Goal: Book appointment/travel/reservation

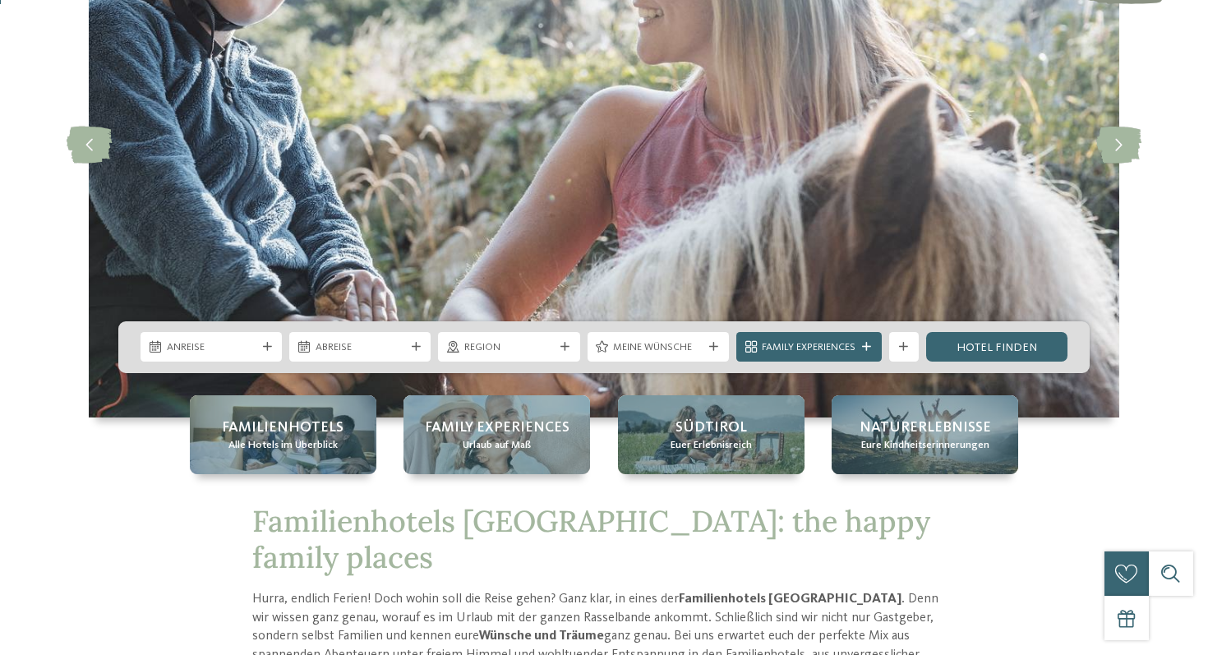
scroll to position [205, 0]
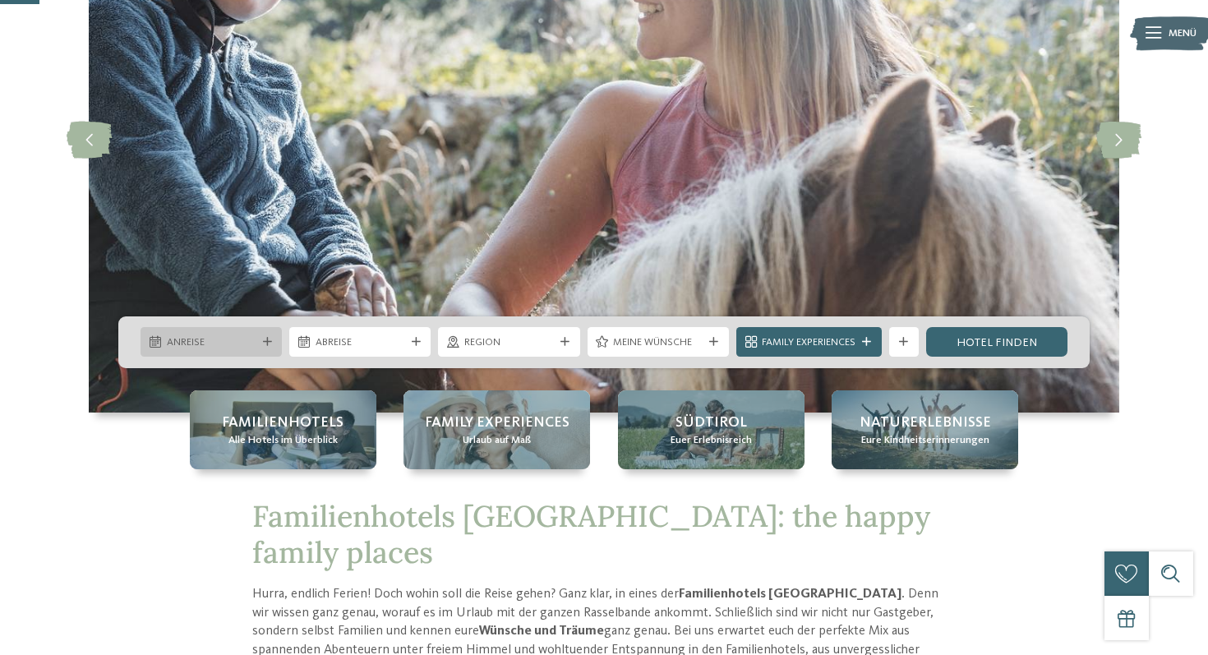
click at [226, 341] on span "Anreise" at bounding box center [212, 342] width 90 height 15
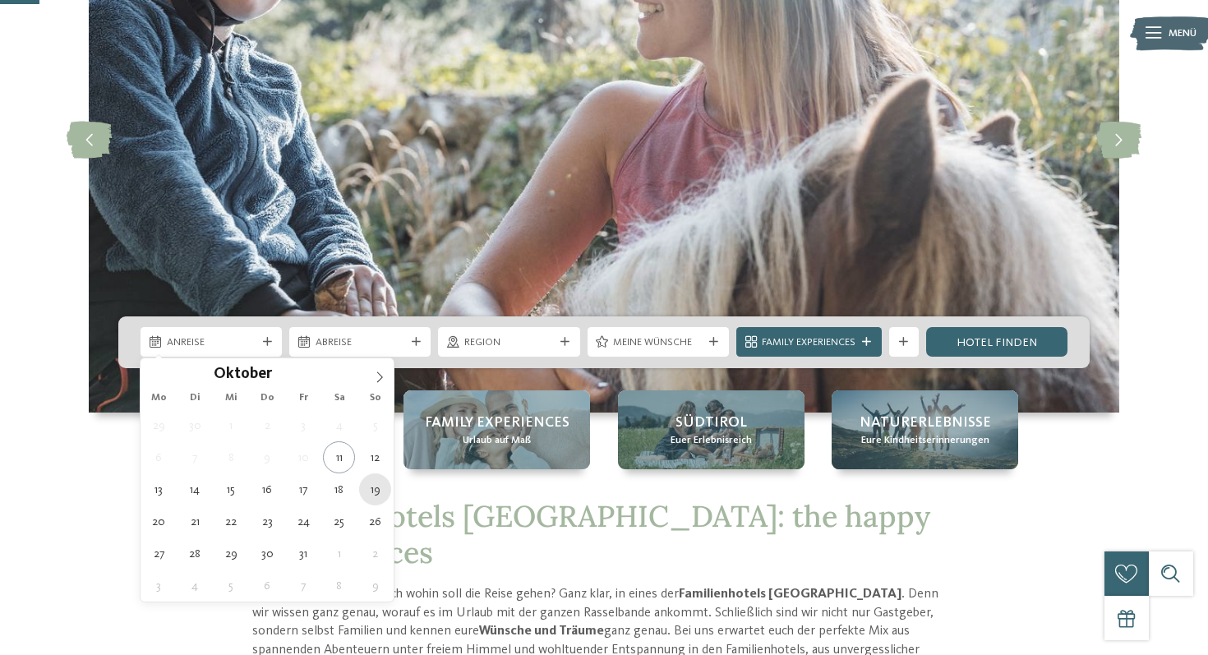
type div "19.10.2025"
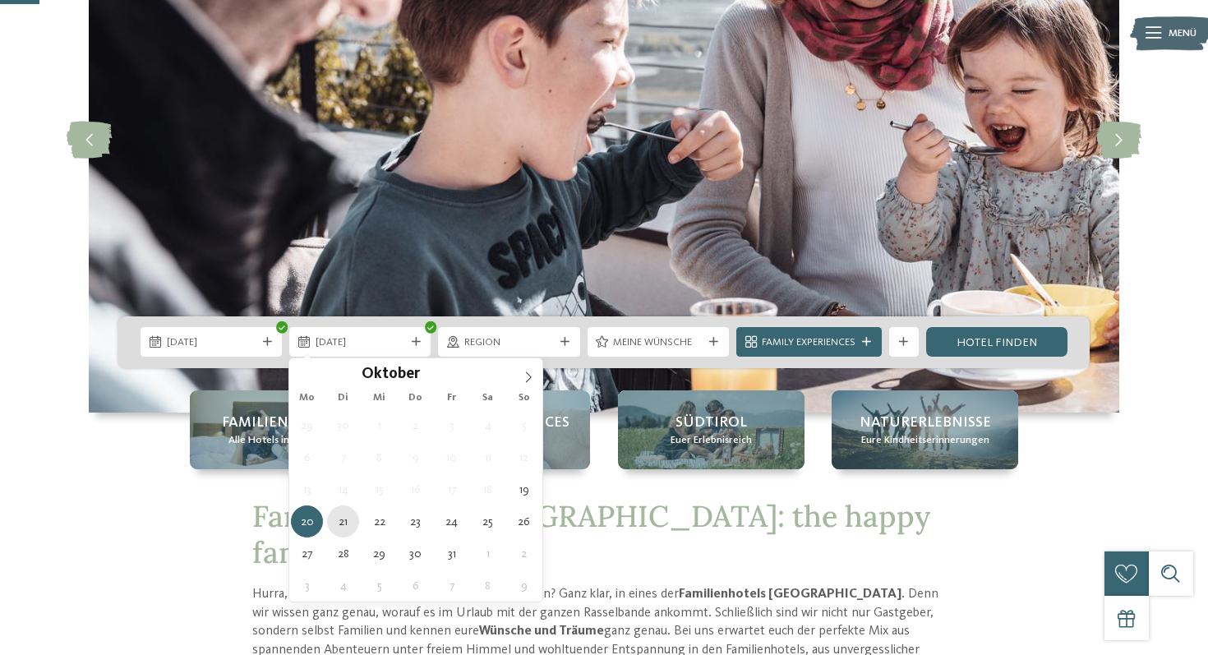
type div "21.10.2025"
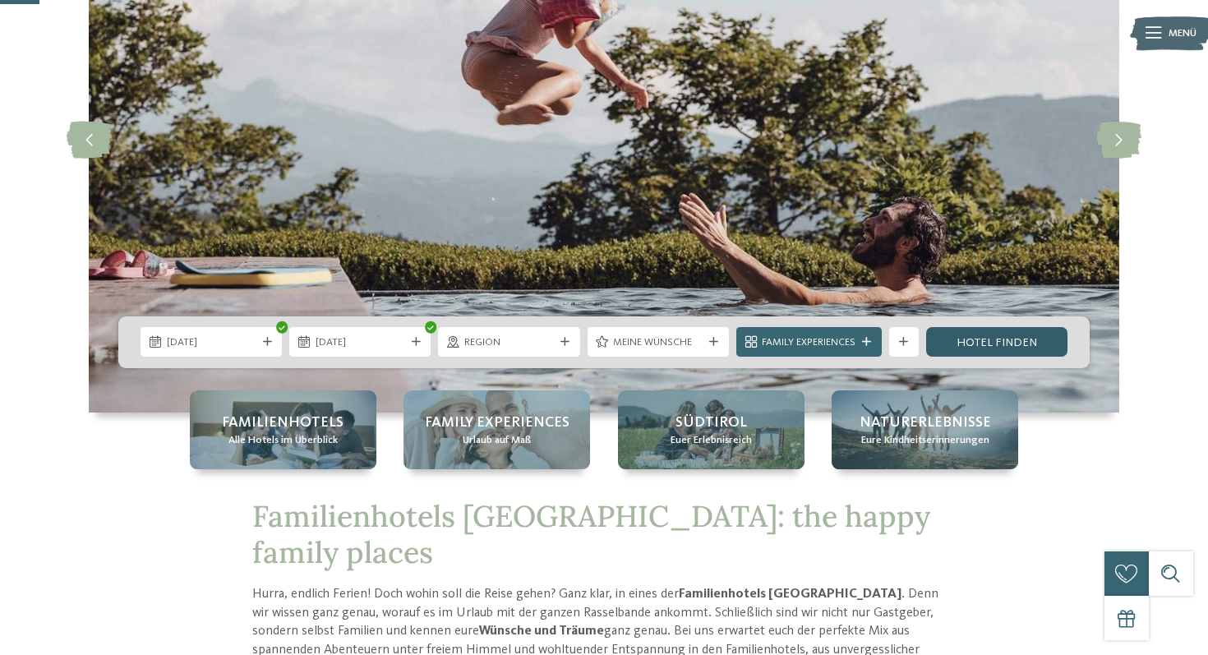
click at [960, 337] on link "Hotel finden" at bounding box center [996, 342] width 141 height 30
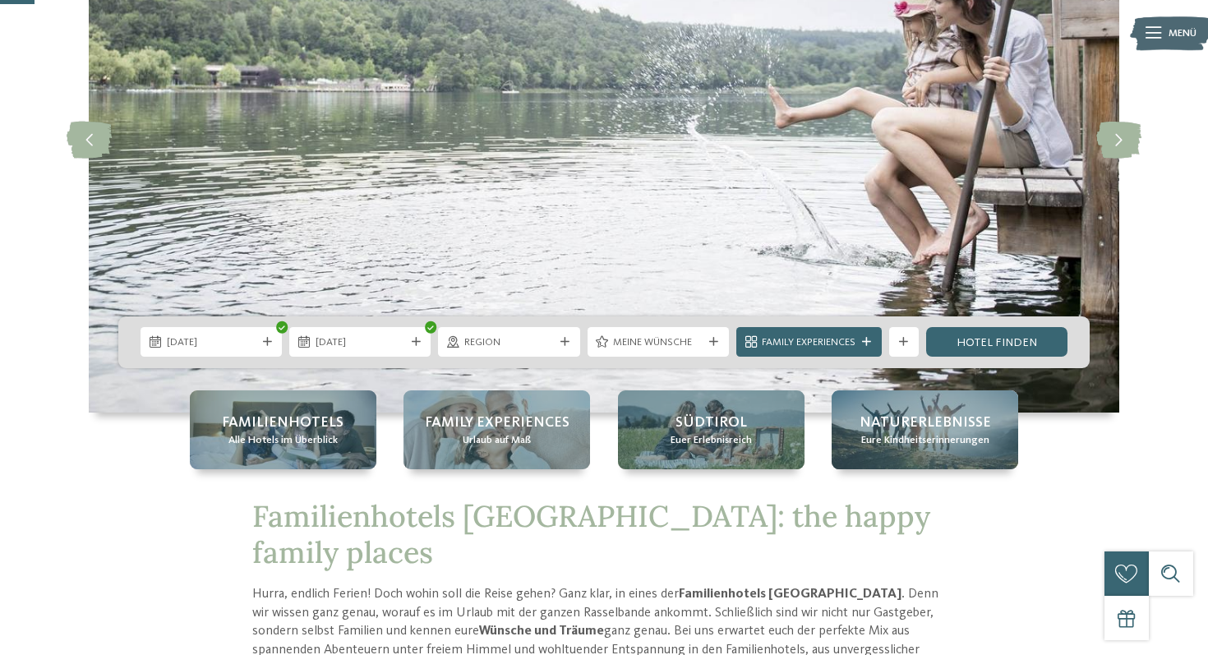
scroll to position [0, 0]
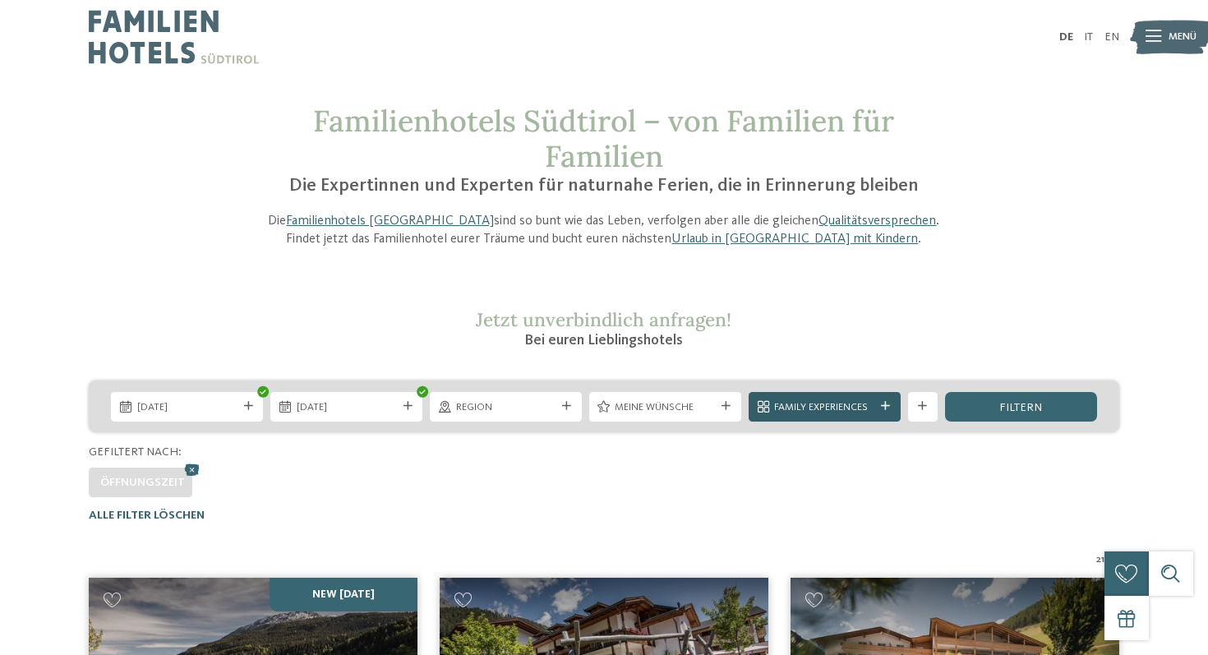
click at [820, 410] on span "Family Experiences" at bounding box center [824, 407] width 100 height 15
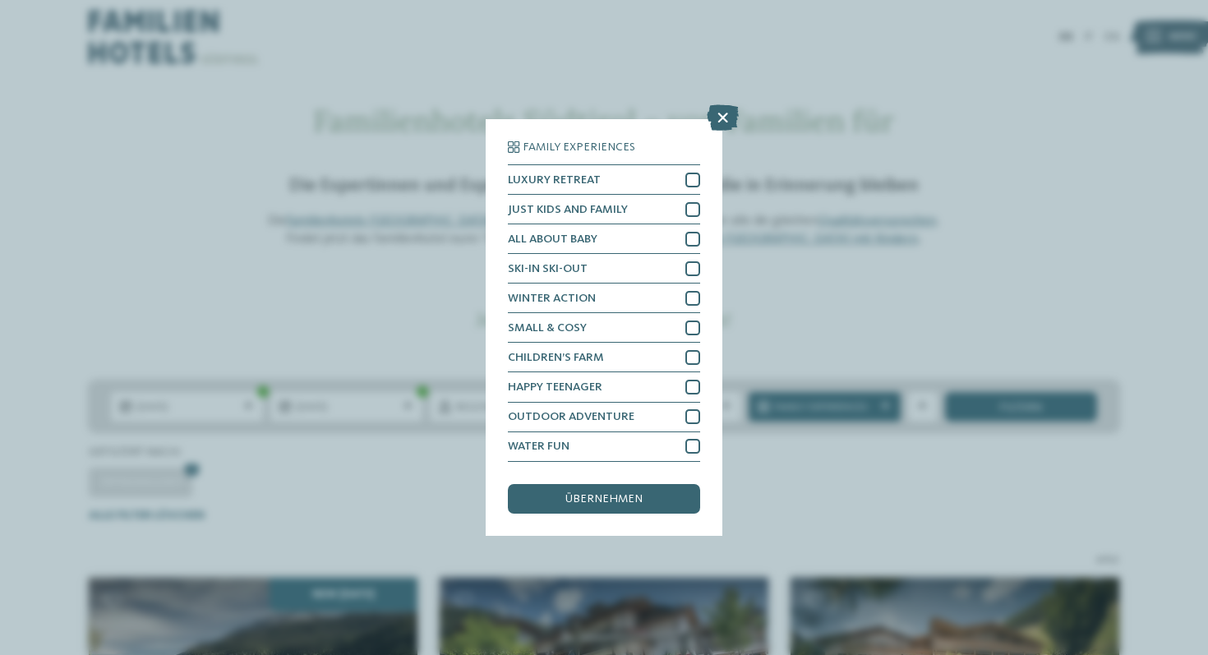
click at [831, 297] on div "Family Experiences LUXURY RETREAT JUST KIDS AND FAMILY" at bounding box center [604, 327] width 1208 height 655
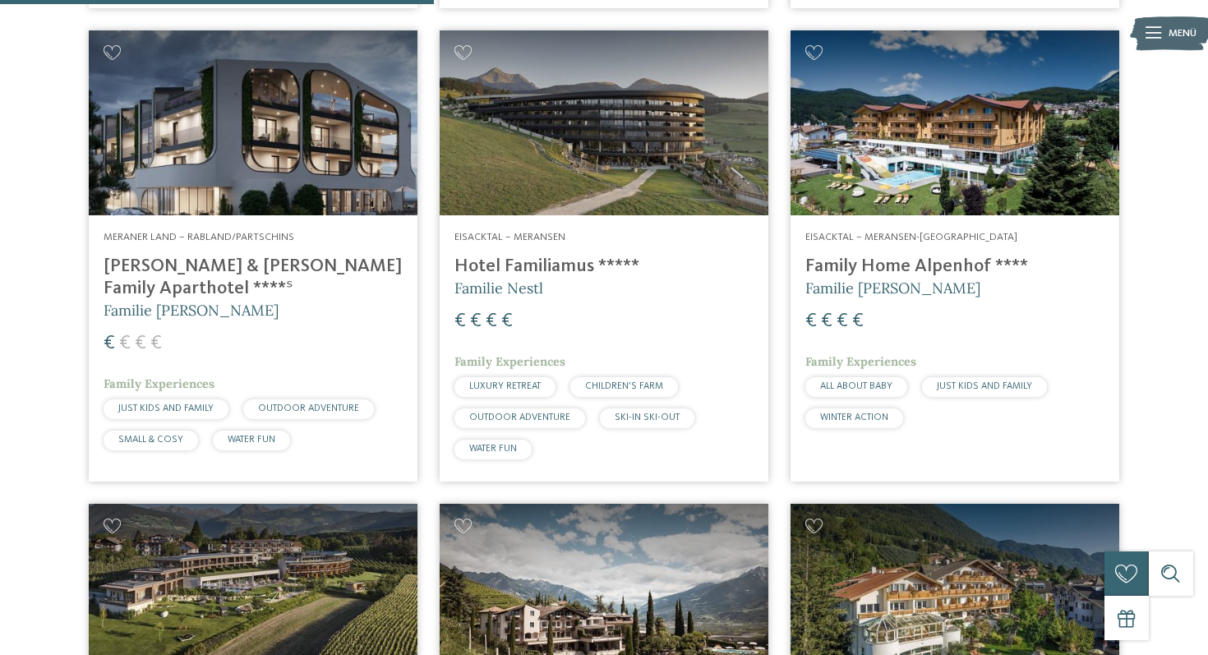
scroll to position [1493, 0]
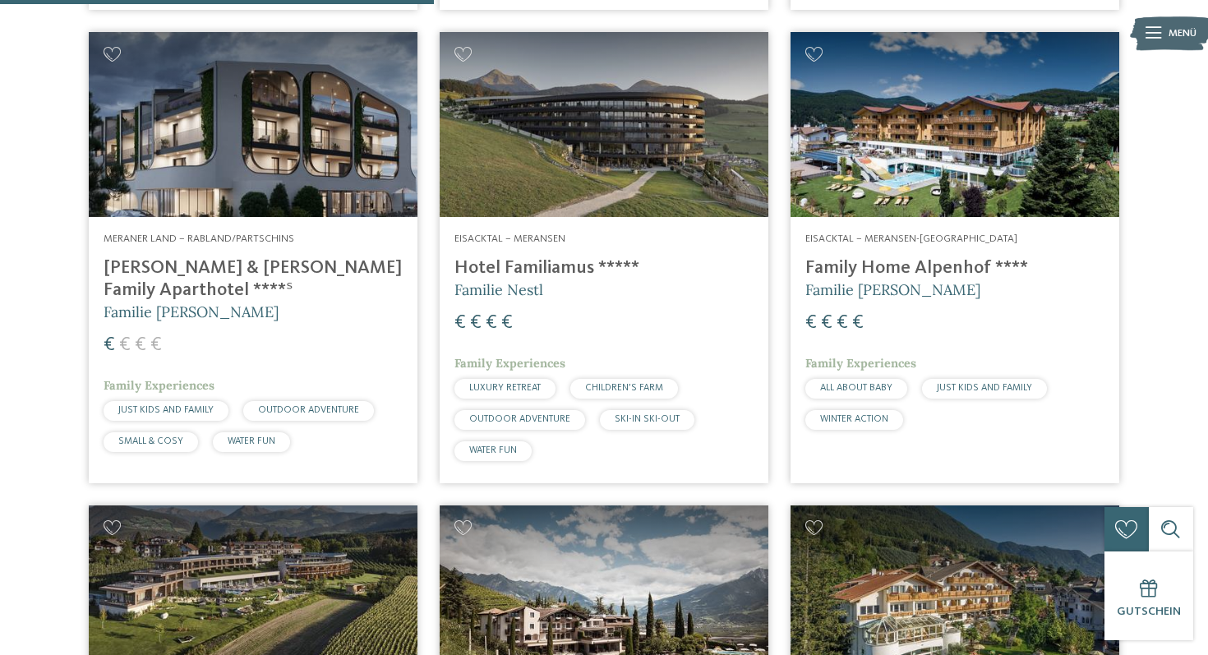
click at [181, 194] on img at bounding box center [253, 124] width 329 height 185
